Goal: Information Seeking & Learning: Understand process/instructions

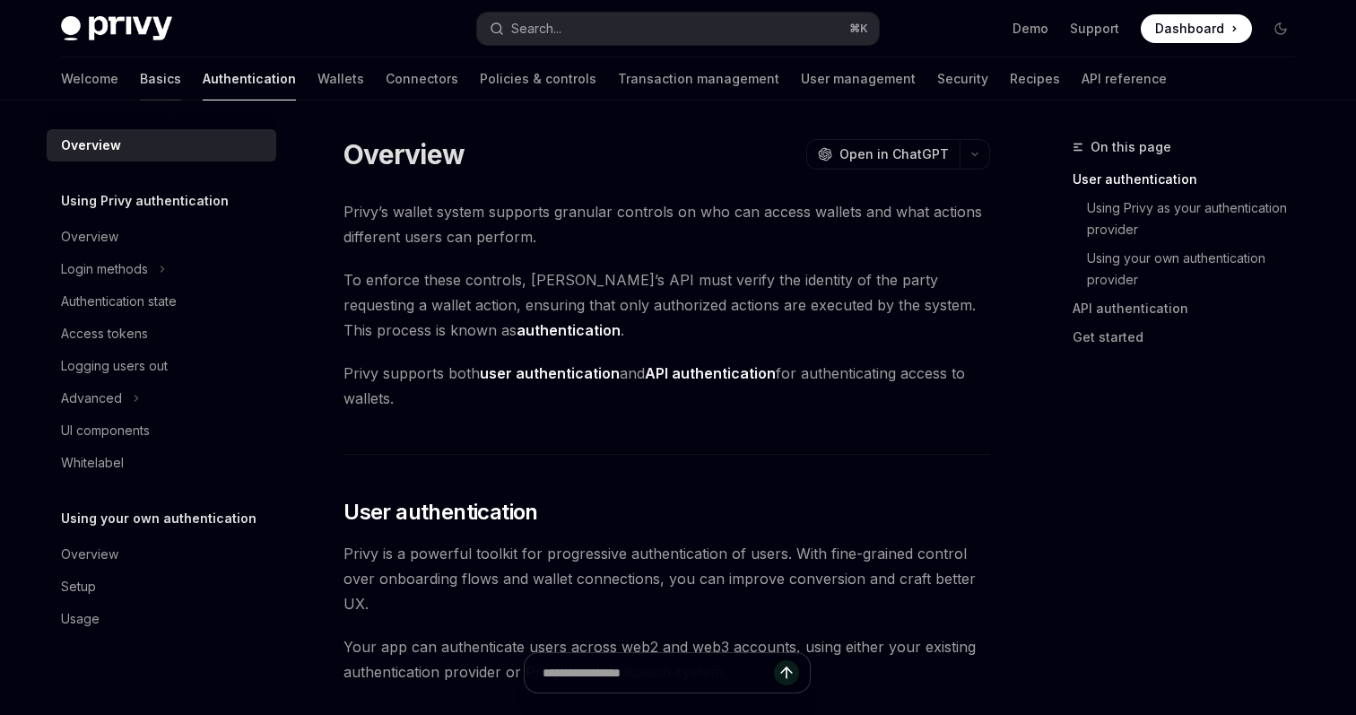
click at [140, 76] on link "Basics" at bounding box center [160, 78] width 41 height 43
type textarea "*"
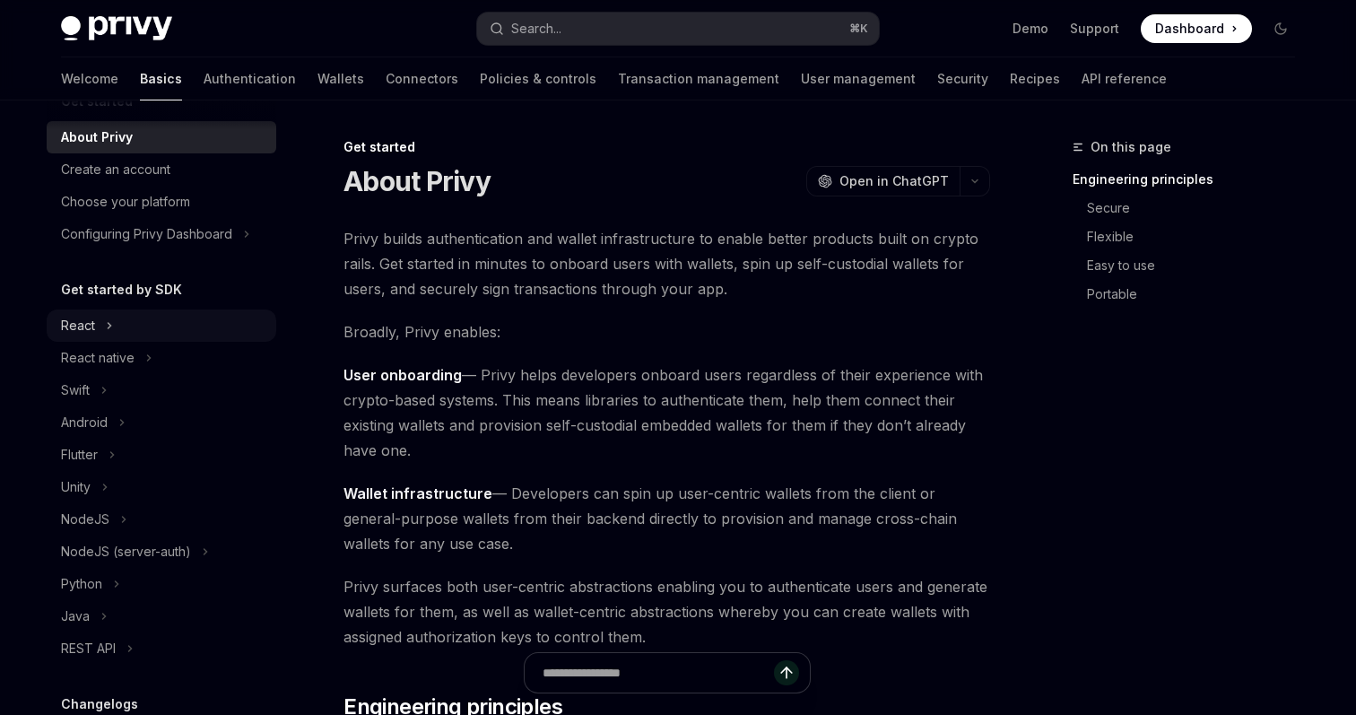
scroll to position [49, 0]
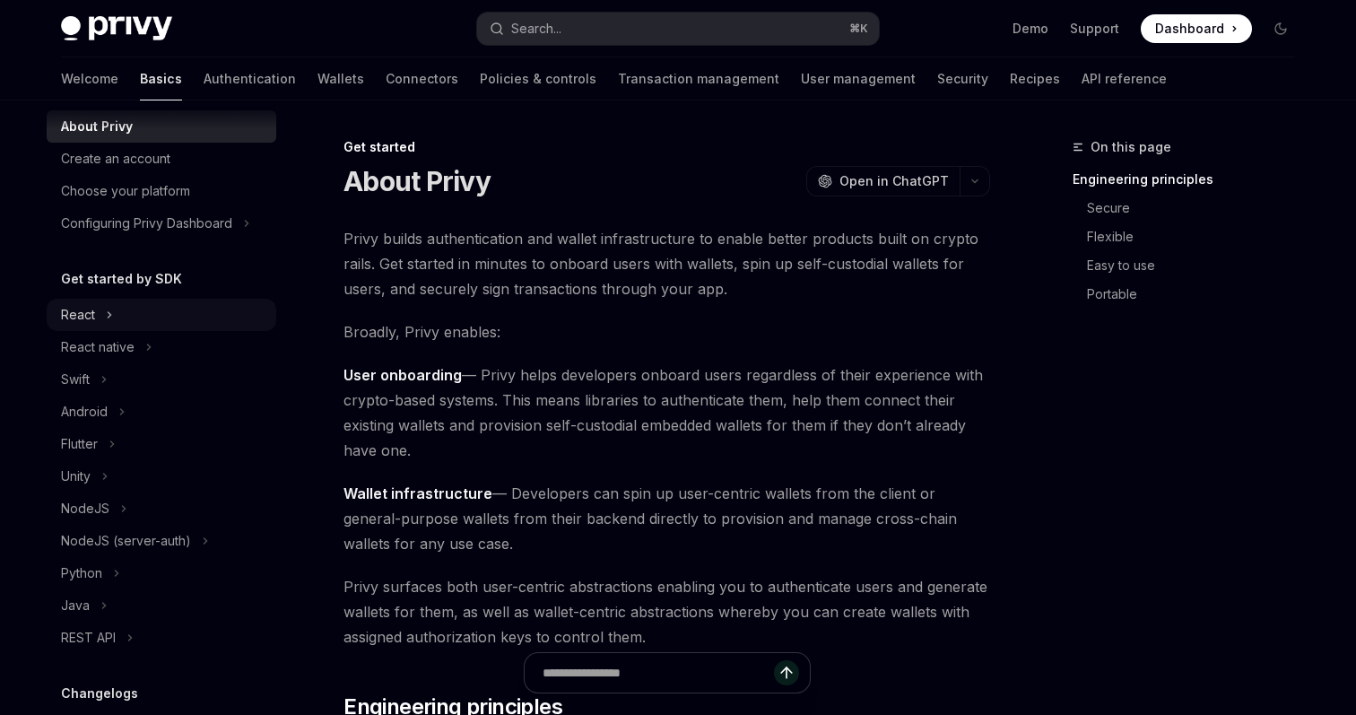
click at [124, 304] on button "React" at bounding box center [162, 315] width 230 height 32
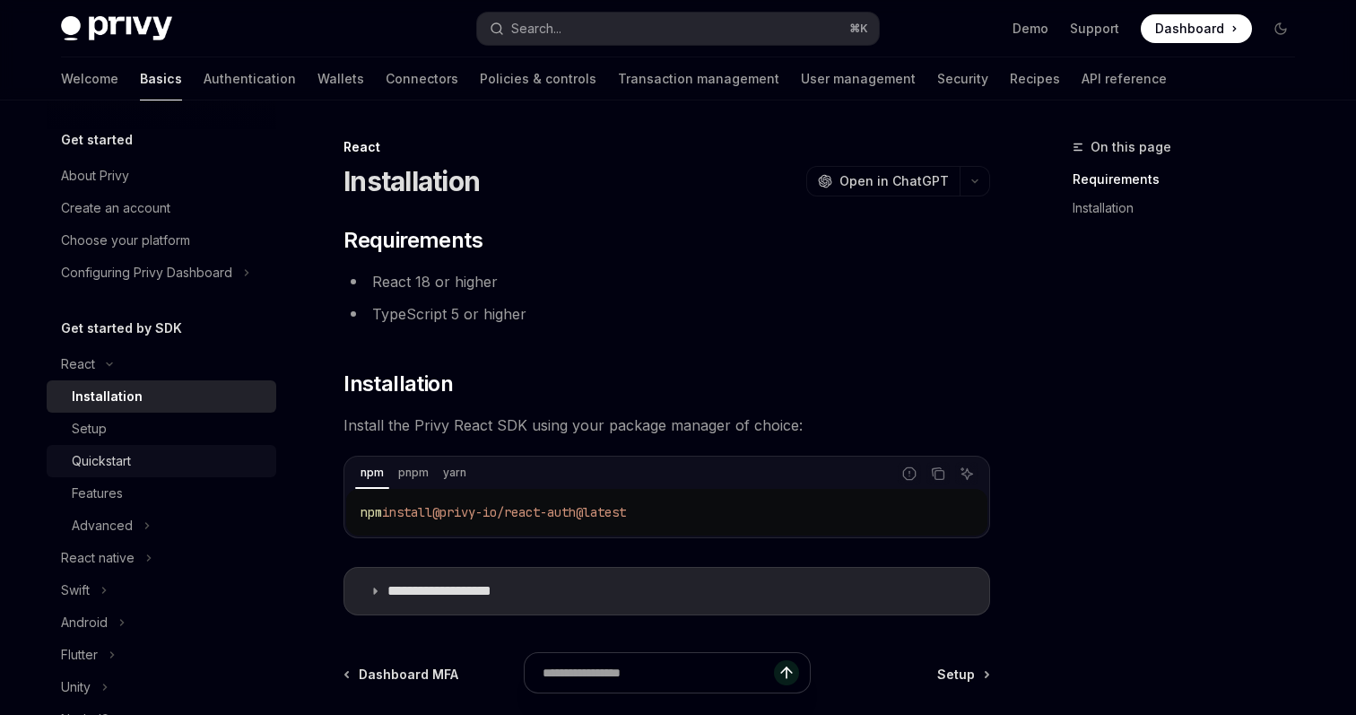
click at [192, 459] on div "Quickstart" at bounding box center [169, 461] width 194 height 22
type textarea "*"
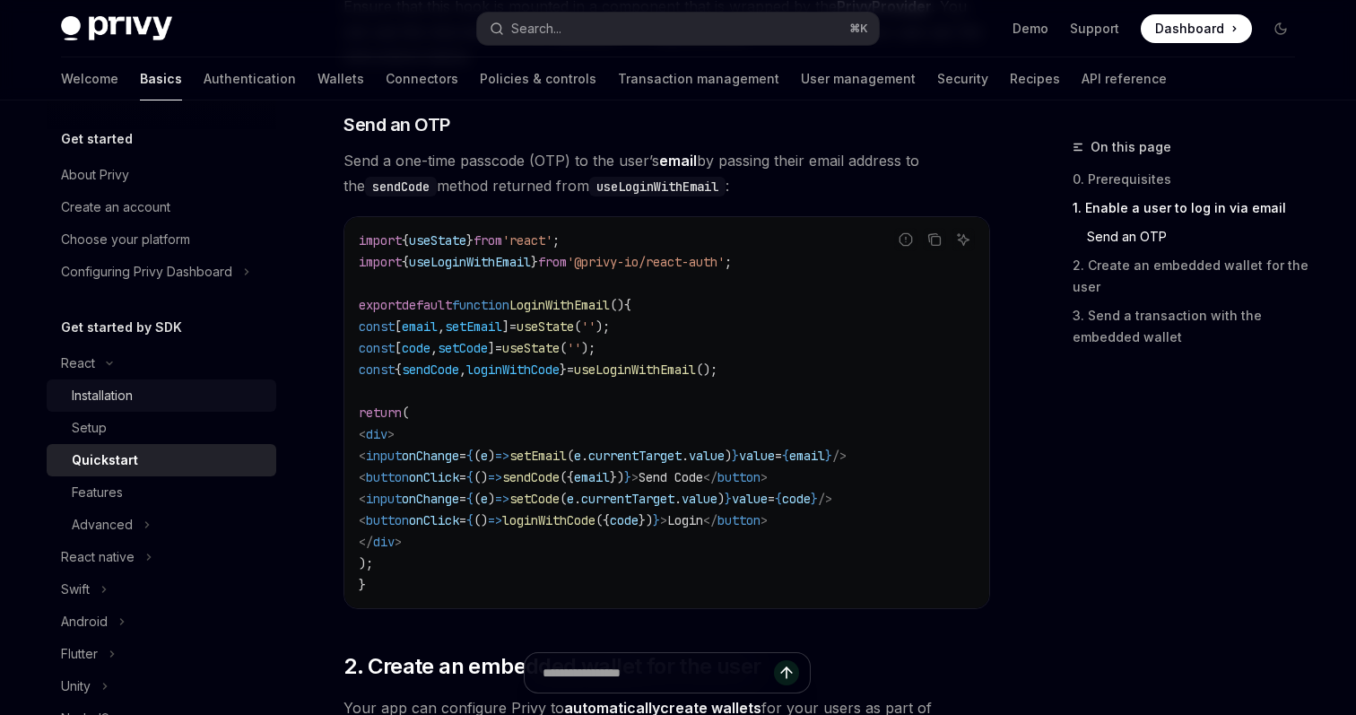
scroll to position [45, 0]
